Goal: Navigation & Orientation: Find specific page/section

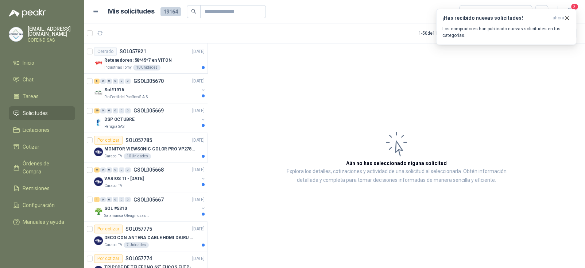
scroll to position [438, 0]
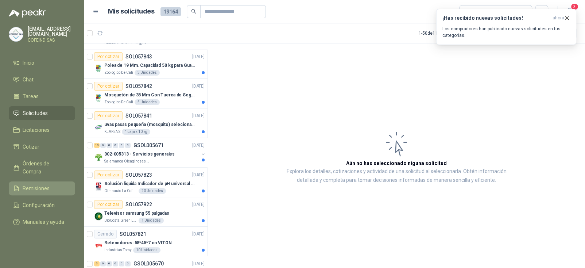
click at [33, 184] on span "Remisiones" at bounding box center [36, 188] width 27 height 8
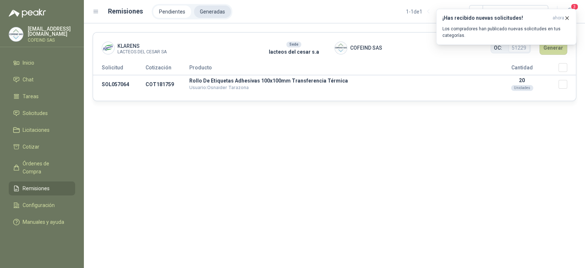
click at [212, 12] on li "Generadas" at bounding box center [212, 11] width 37 height 12
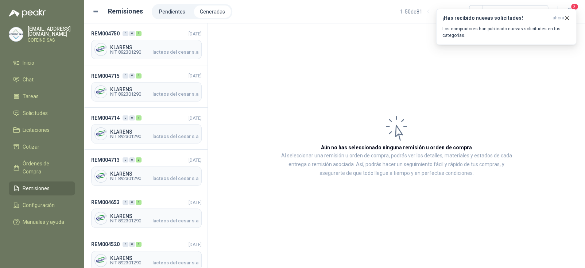
click at [170, 4] on ul "Pendientes Generadas" at bounding box center [192, 11] width 81 height 15
click at [167, 9] on li "Pendientes" at bounding box center [172, 11] width 38 height 12
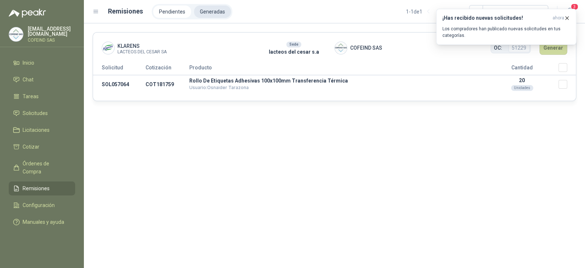
click at [198, 8] on li "Generadas" at bounding box center [212, 11] width 37 height 12
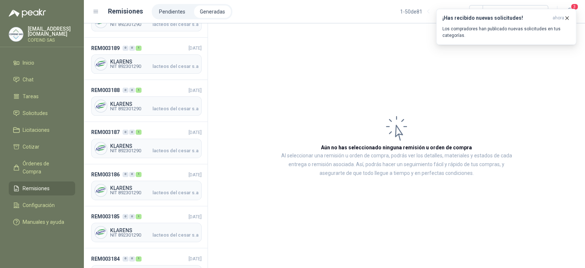
scroll to position [1845, 0]
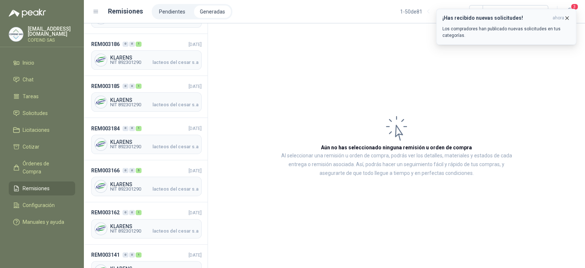
click at [564, 18] on icon "button" at bounding box center [567, 18] width 6 height 6
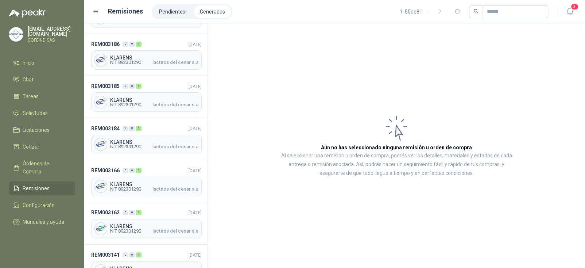
click at [573, 12] on icon "button" at bounding box center [570, 11] width 9 height 9
click at [571, 10] on icon "button" at bounding box center [570, 11] width 9 height 9
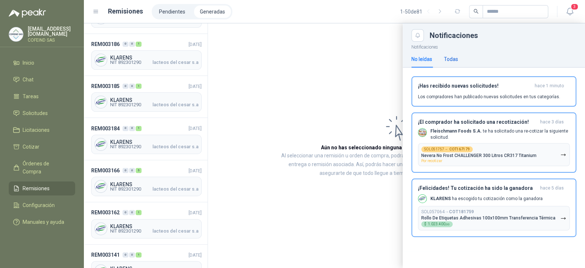
click at [451, 60] on div "Todas" at bounding box center [451, 59] width 14 height 8
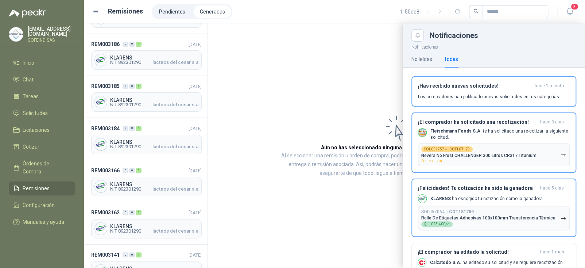
click at [46, 33] on p "[EMAIL_ADDRESS][DOMAIN_NAME]" at bounding box center [51, 31] width 47 height 10
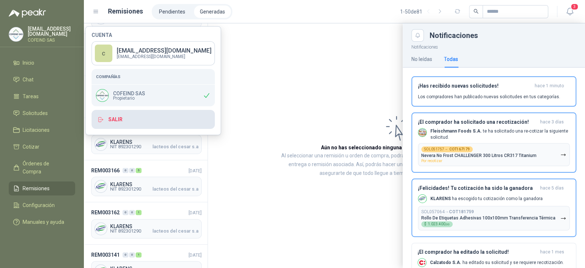
click at [100, 117] on icon "button" at bounding box center [100, 119] width 7 height 7
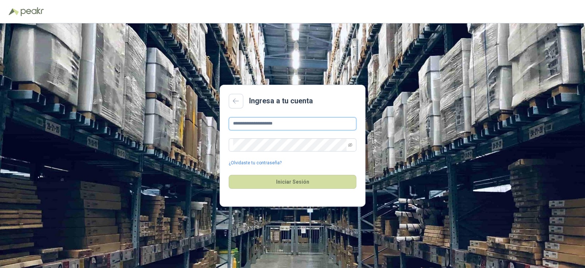
type input "**********"
